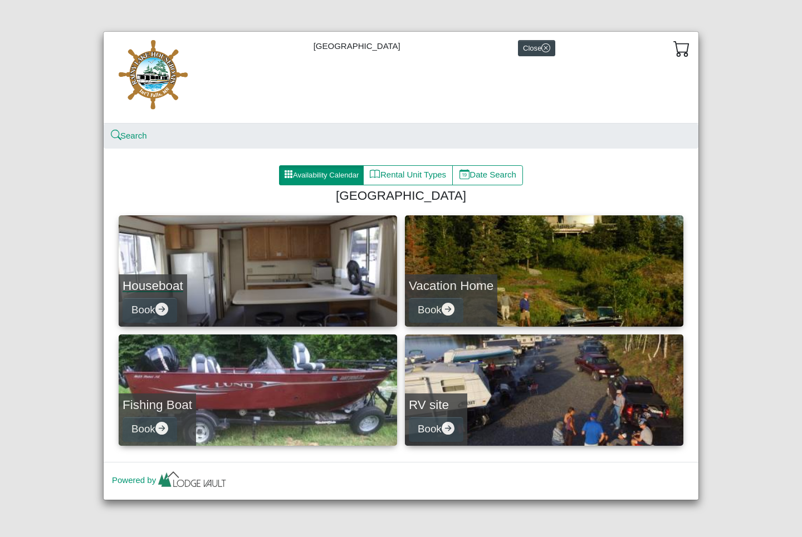
click at [266, 306] on link "Houseboat Book" at bounding box center [258, 271] width 278 height 111
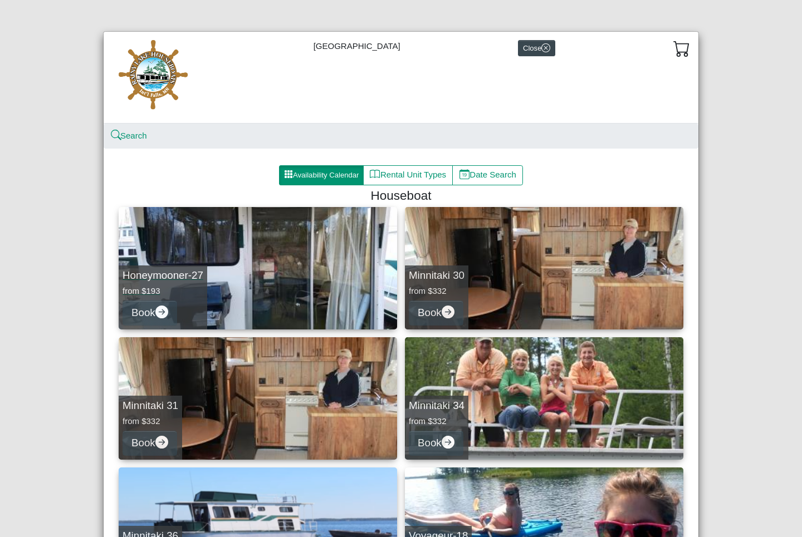
scroll to position [30, 0]
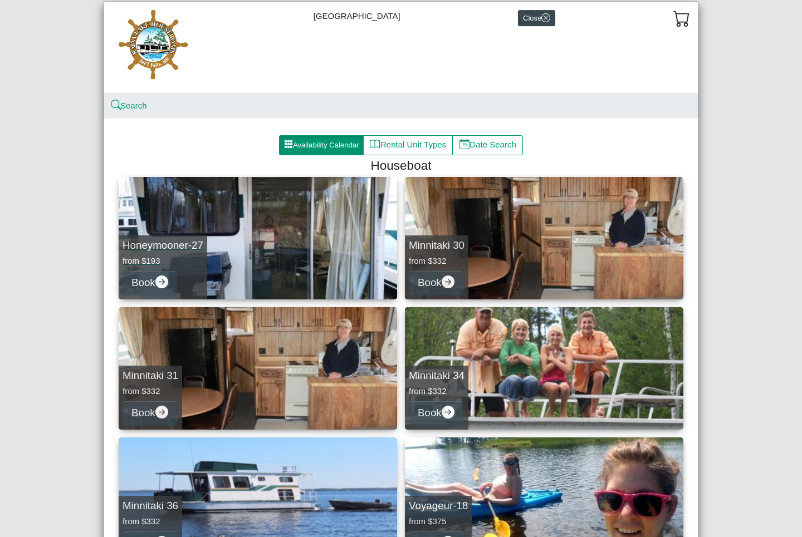
click at [287, 250] on link "Honeymooner-27 from $193 Book" at bounding box center [258, 238] width 278 height 123
select select "*"
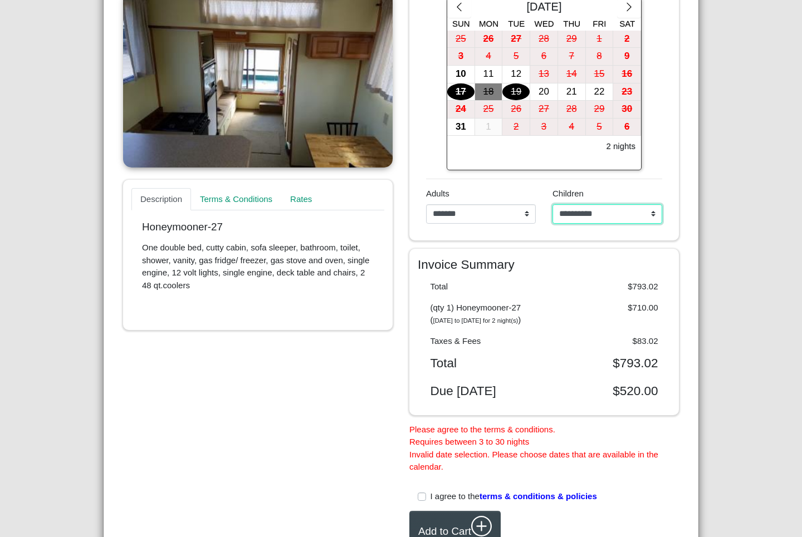
scroll to position [229, 0]
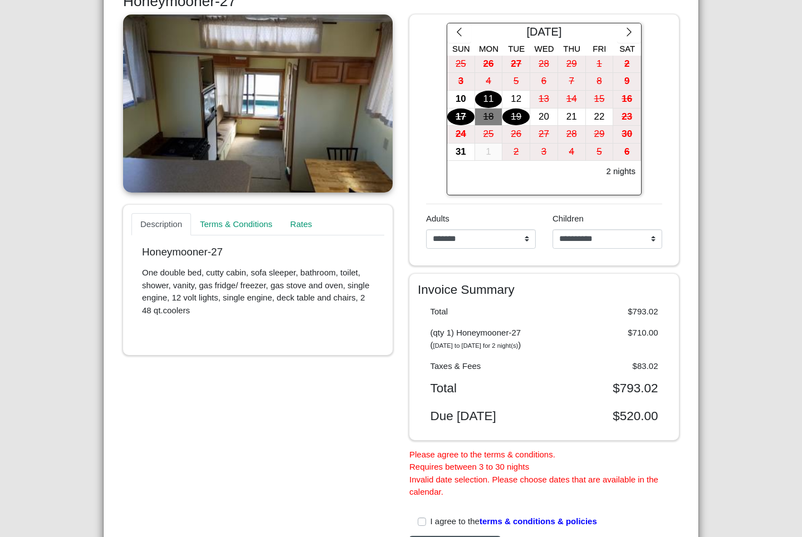
click at [487, 99] on div "11" at bounding box center [488, 99] width 27 height 17
click at [568, 101] on div "14" at bounding box center [571, 99] width 27 height 17
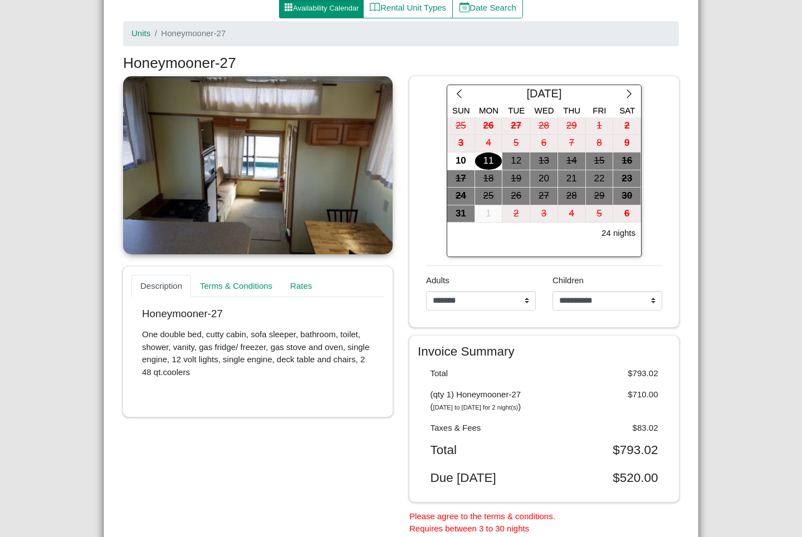
scroll to position [150, 0]
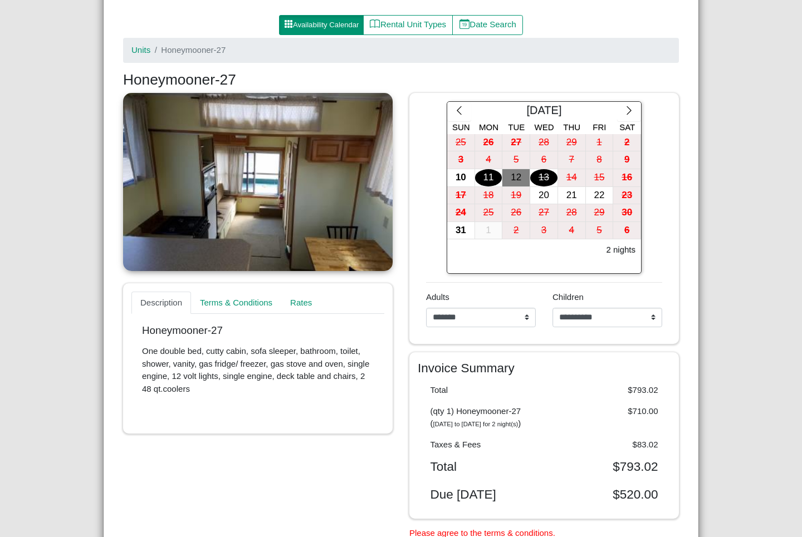
click at [542, 170] on div "13" at bounding box center [543, 177] width 27 height 17
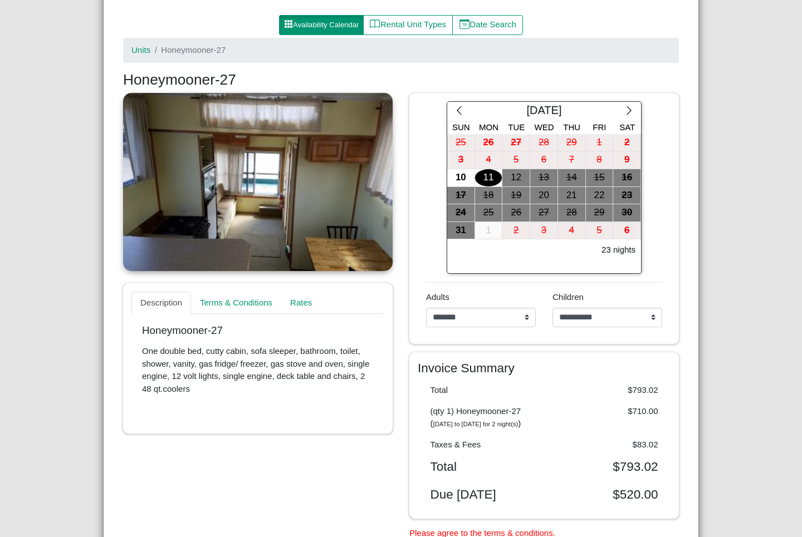
click at [507, 291] on div "**********" at bounding box center [481, 313] width 110 height 45
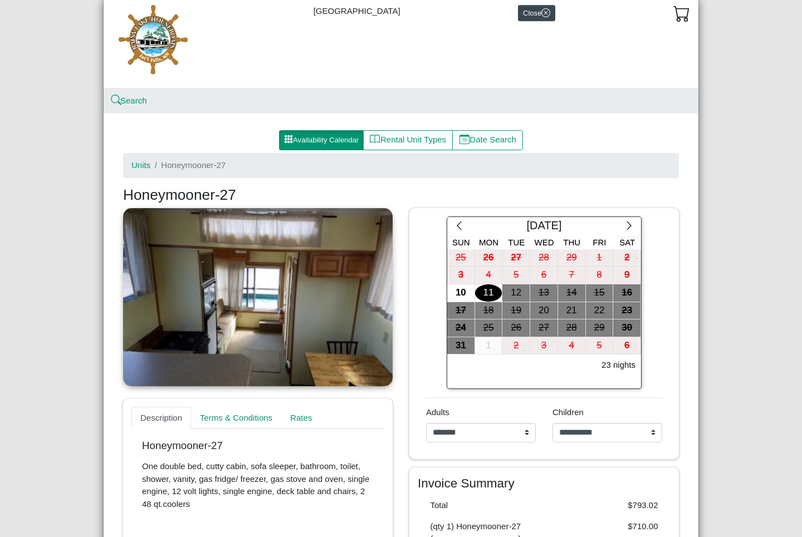
scroll to position [20, 0]
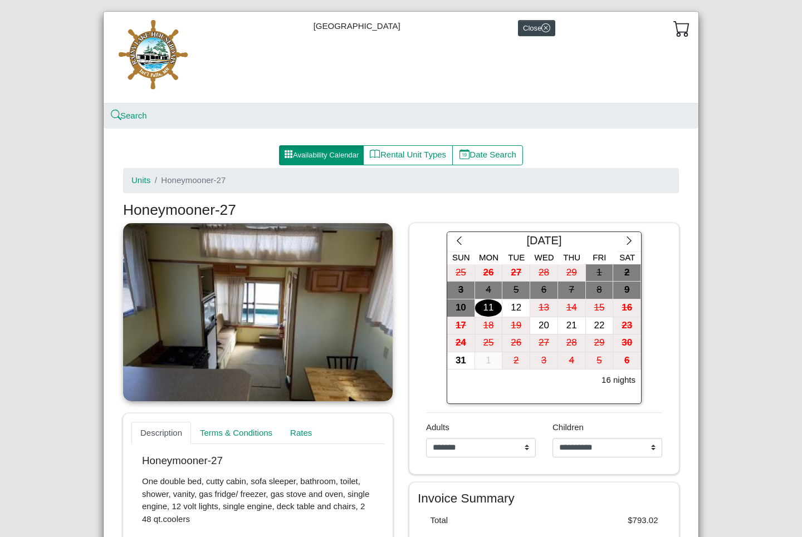
click at [140, 170] on ol "Units Honeymooner-27" at bounding box center [401, 180] width 556 height 25
click at [140, 178] on link "Units" at bounding box center [140, 179] width 19 height 9
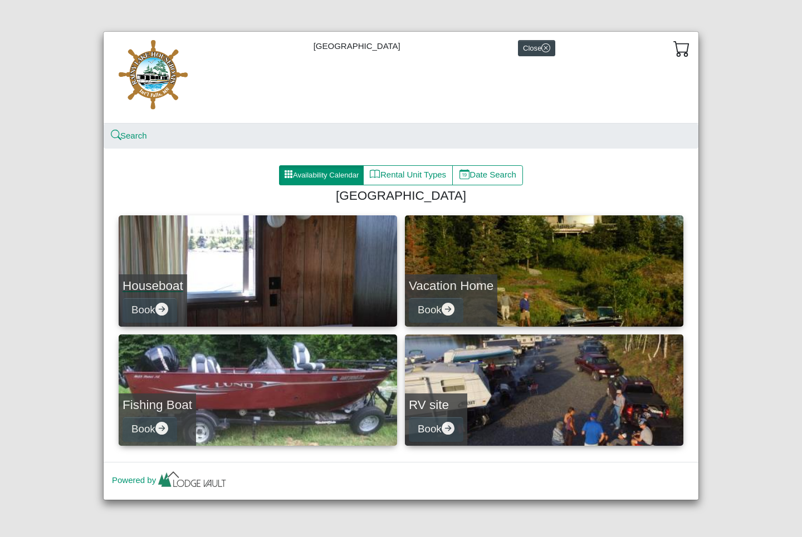
click at [261, 233] on link "Houseboat Book" at bounding box center [258, 271] width 278 height 111
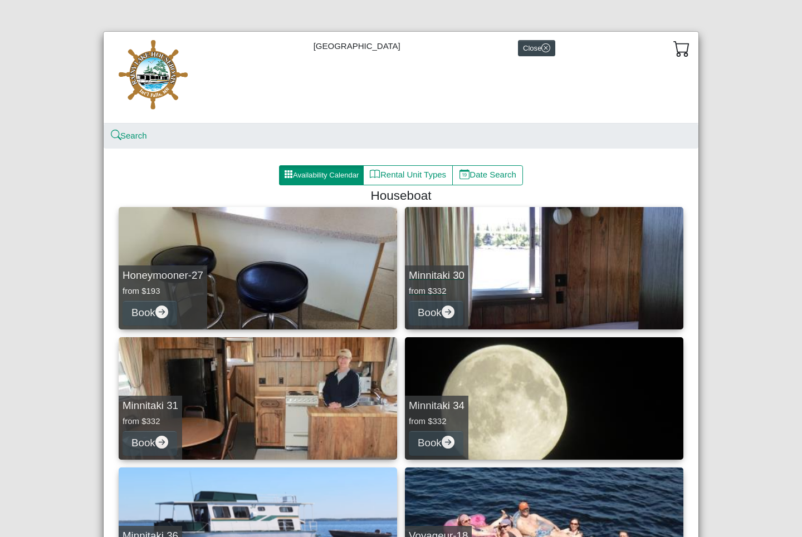
click at [468, 253] on link "Minnitaki 30 from $332 Book" at bounding box center [544, 268] width 278 height 123
select select "*"
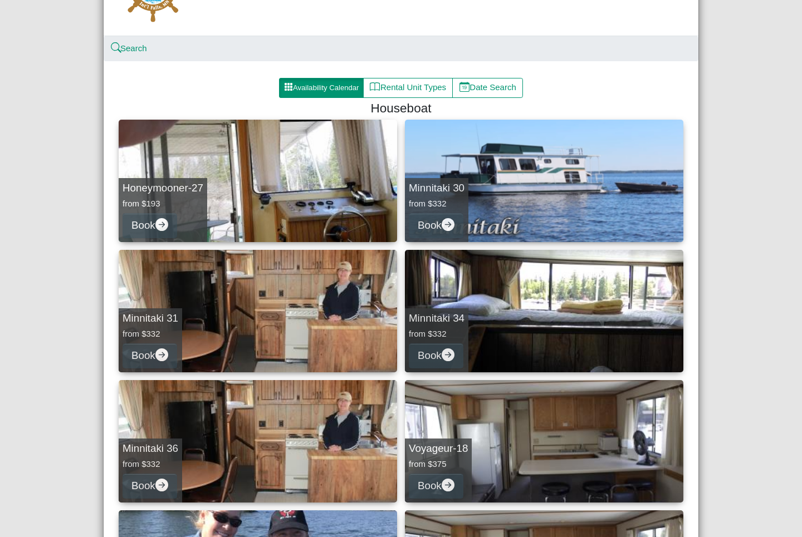
scroll to position [105, 0]
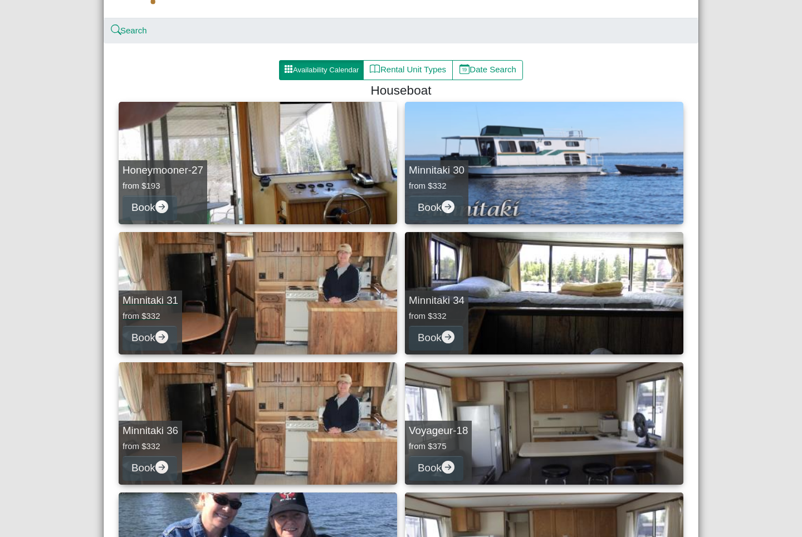
click at [220, 272] on link "Minnitaki 31 from $332 Book" at bounding box center [258, 293] width 278 height 123
select select "*"
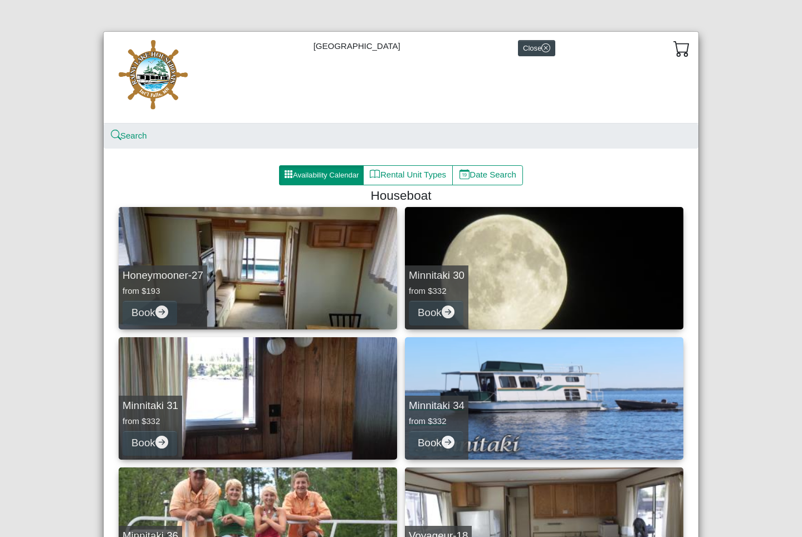
click at [537, 399] on link "Minnitaki 34 from $332 Book" at bounding box center [544, 399] width 278 height 123
select select "*"
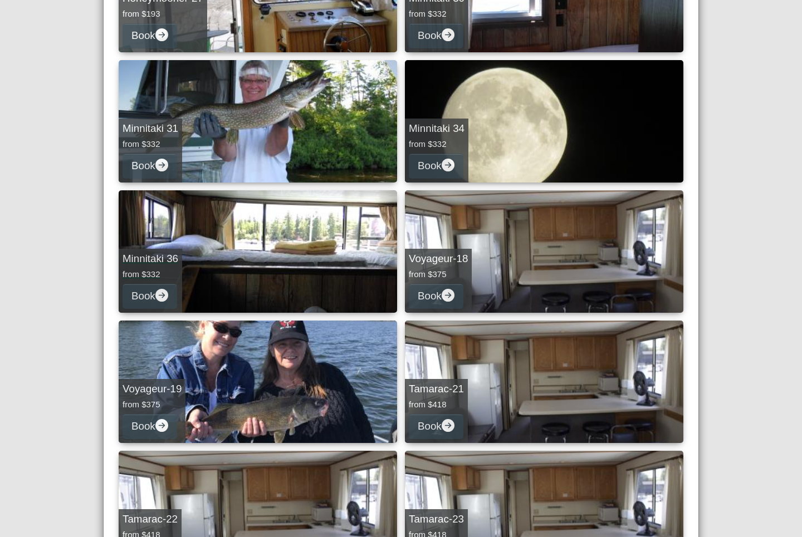
click at [260, 255] on link "Minnitaki 36 from $332 Book" at bounding box center [258, 251] width 278 height 123
select select "*"
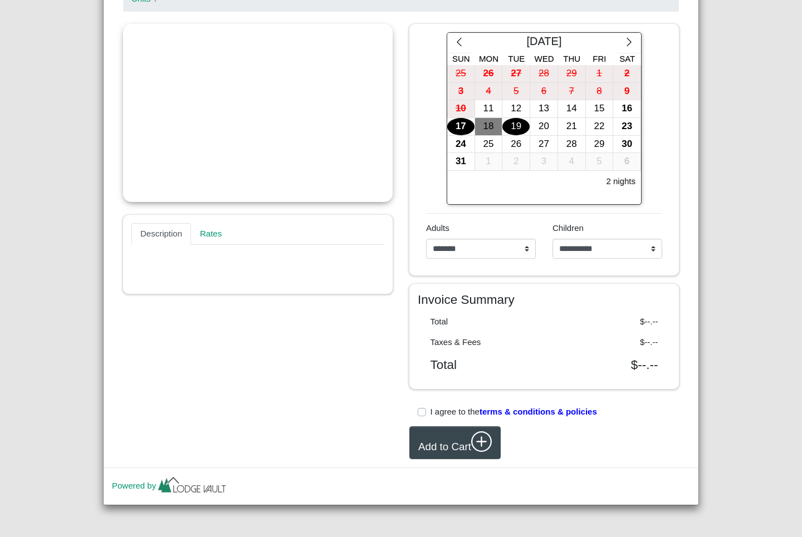
scroll to position [199, 0]
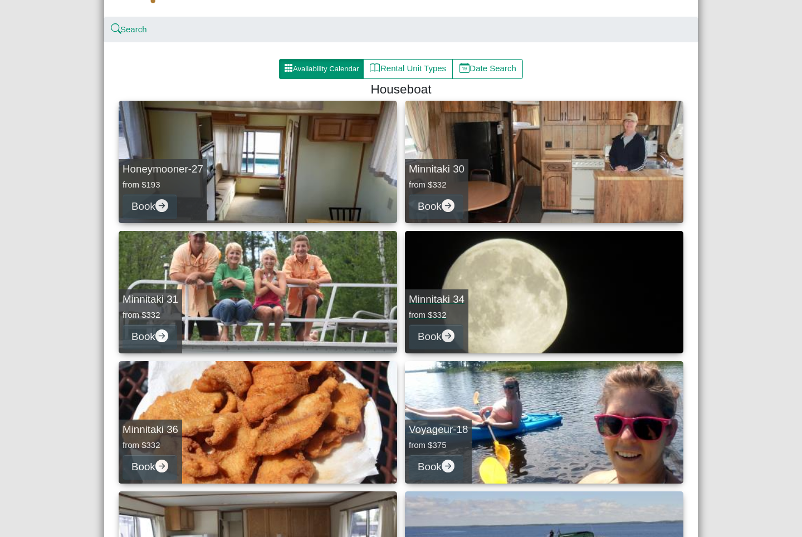
scroll to position [139, 0]
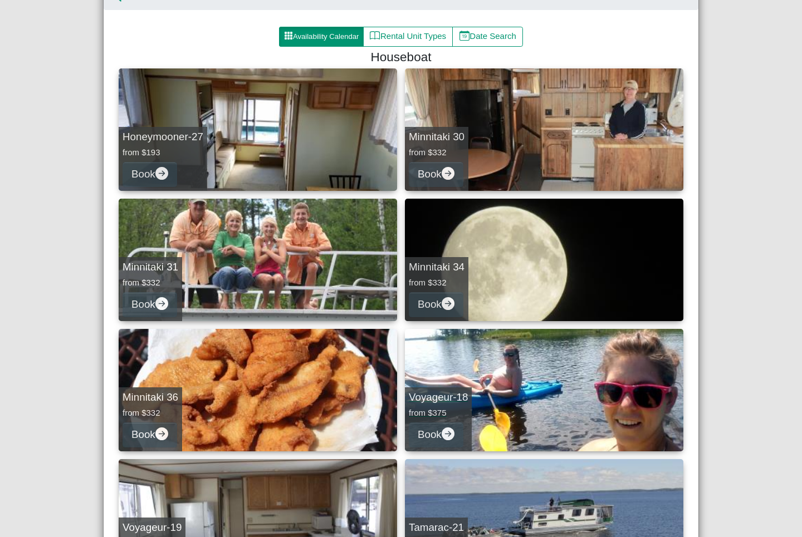
click at [484, 420] on link "Voyageur-18 from $375 Book" at bounding box center [544, 390] width 278 height 123
select select "*"
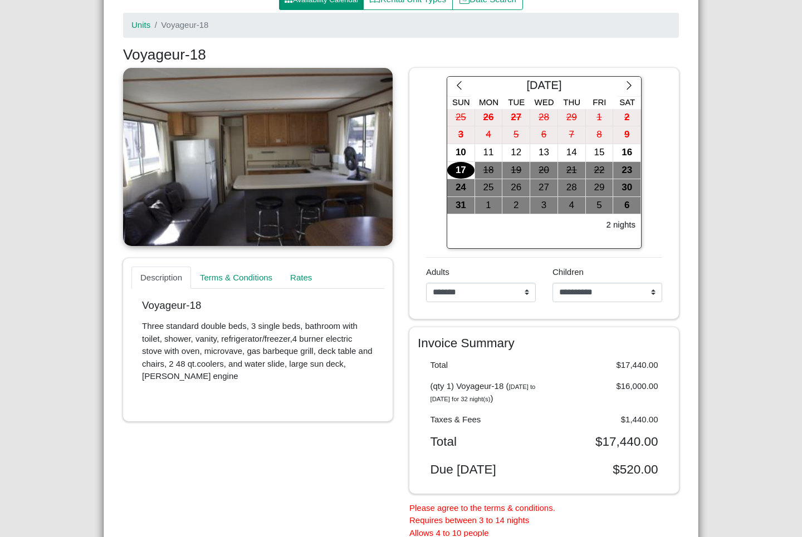
scroll to position [174, 0]
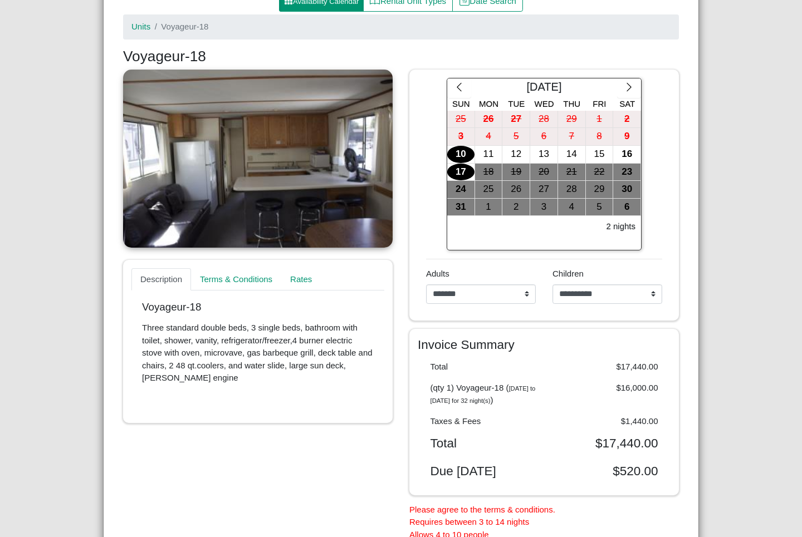
click at [460, 154] on div "10" at bounding box center [460, 154] width 27 height 17
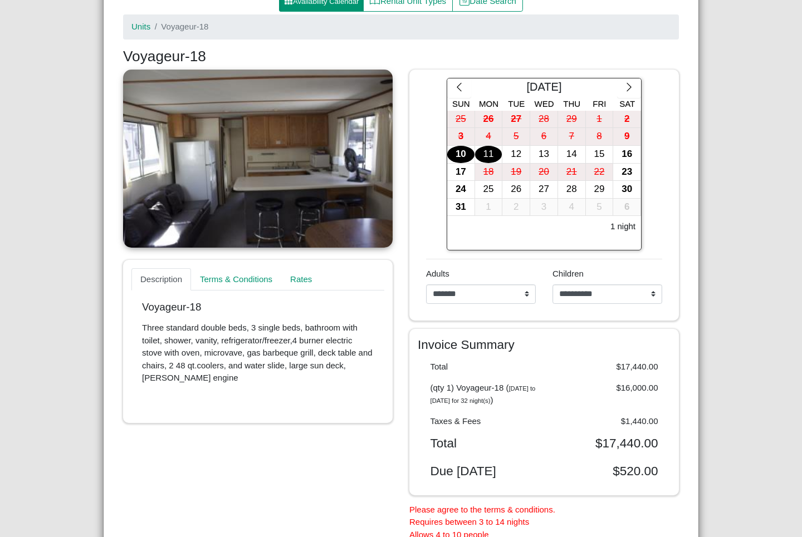
click at [486, 152] on div "11" at bounding box center [488, 154] width 27 height 17
click at [488, 152] on div "11" at bounding box center [488, 154] width 27 height 17
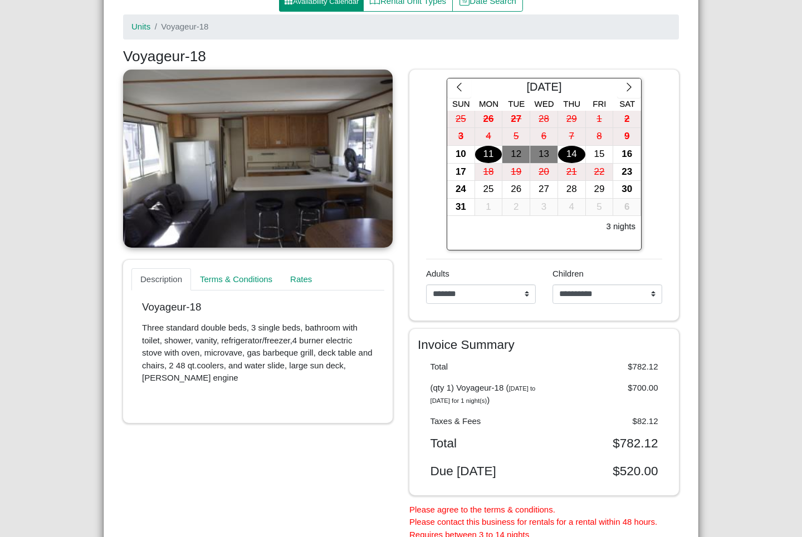
click at [575, 151] on div "14" at bounding box center [571, 154] width 27 height 17
click at [369, 187] on link at bounding box center [258, 159] width 270 height 178
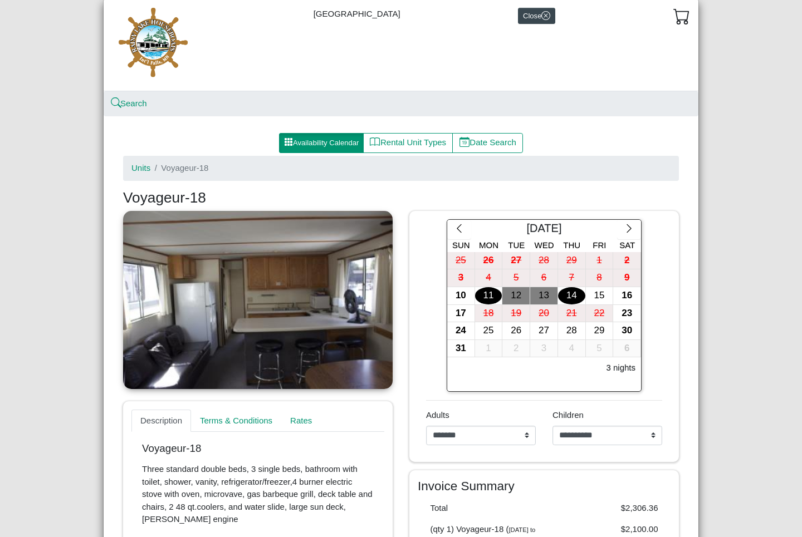
scroll to position [25, 0]
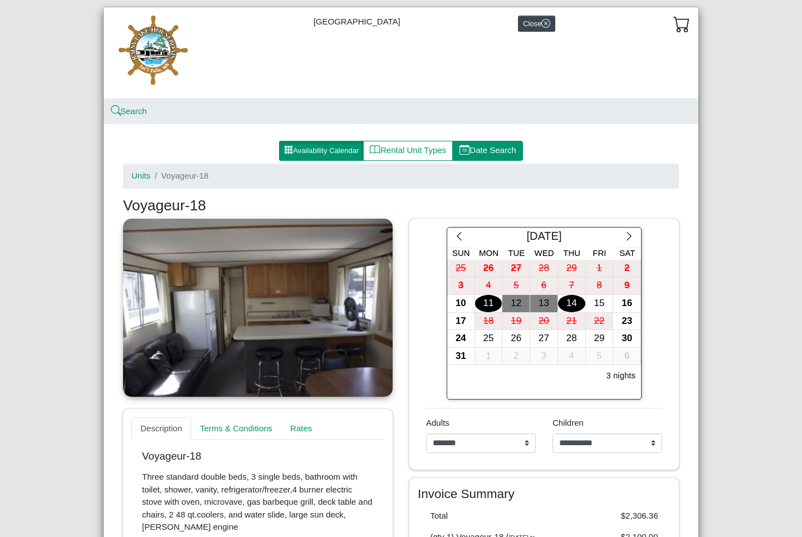
click at [479, 152] on button "Date Search" at bounding box center [487, 151] width 71 height 20
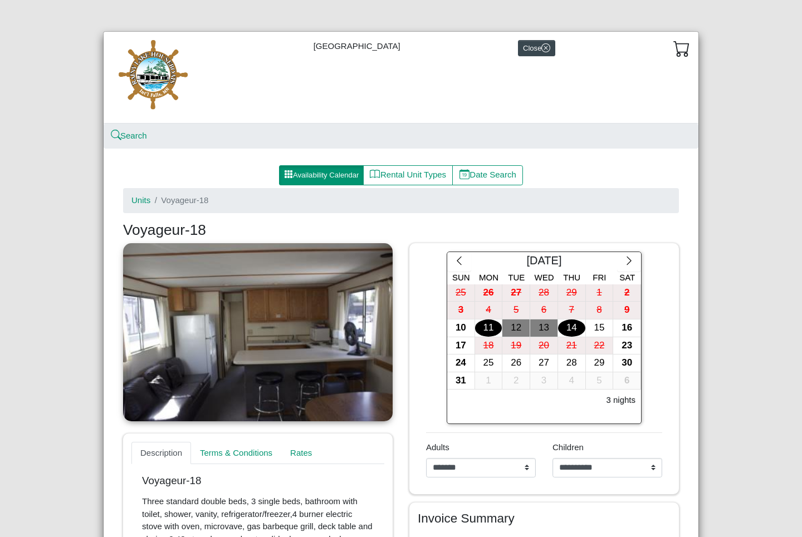
select select "*"
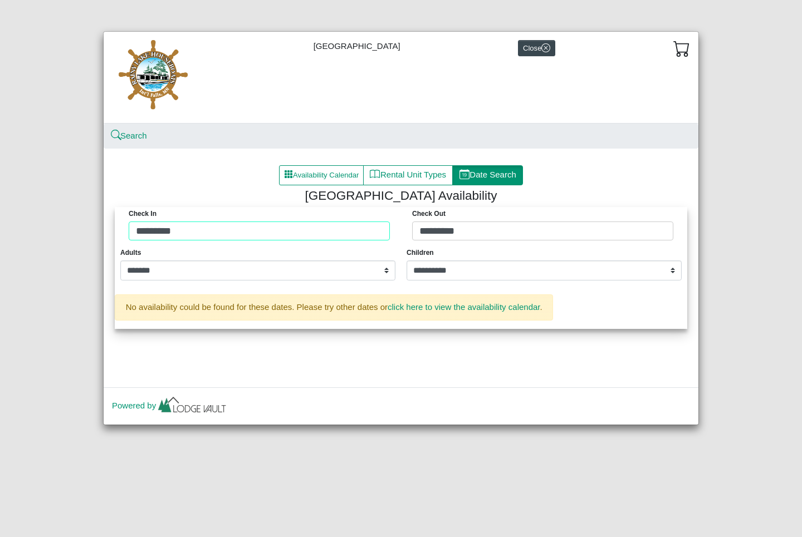
click at [315, 226] on div "Check in ********* Check Out *********" at bounding box center [401, 226] width 567 height 39
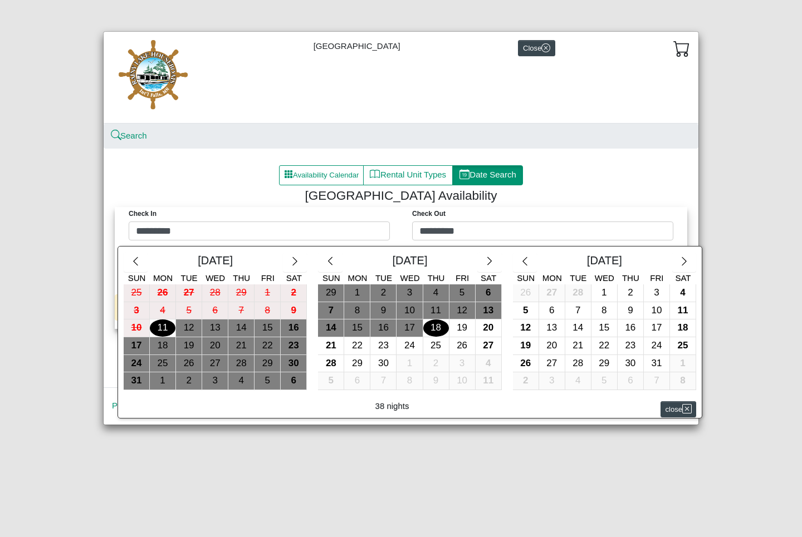
click at [168, 332] on div "11" at bounding box center [163, 328] width 26 height 17
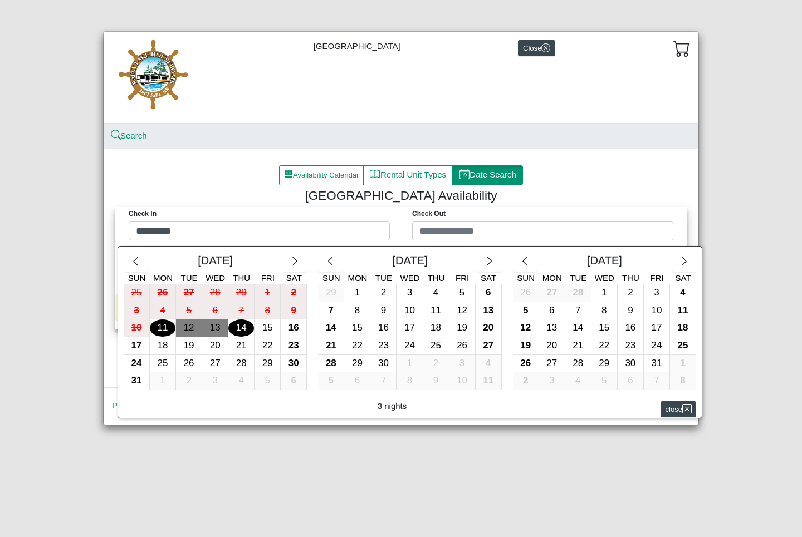
click at [241, 325] on div "14" at bounding box center [241, 328] width 26 height 17
type input "*********"
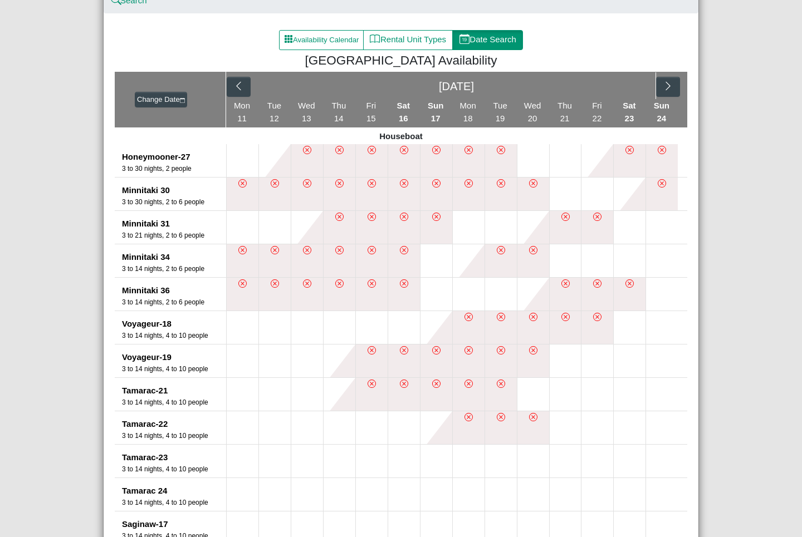
scroll to position [136, 0]
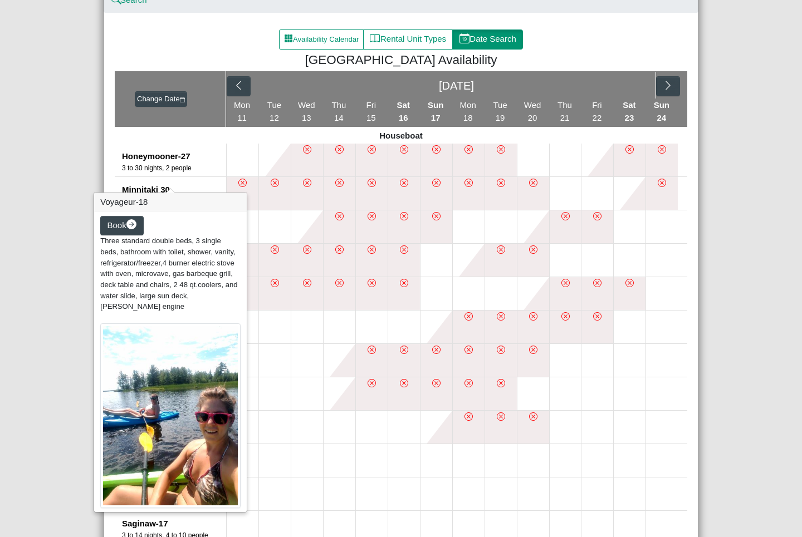
click at [131, 202] on h3 "Voyageur-18" at bounding box center [170, 202] width 153 height 19
click at [203, 415] on img at bounding box center [170, 416] width 140 height 185
